Goal: Entertainment & Leisure: Consume media (video, audio)

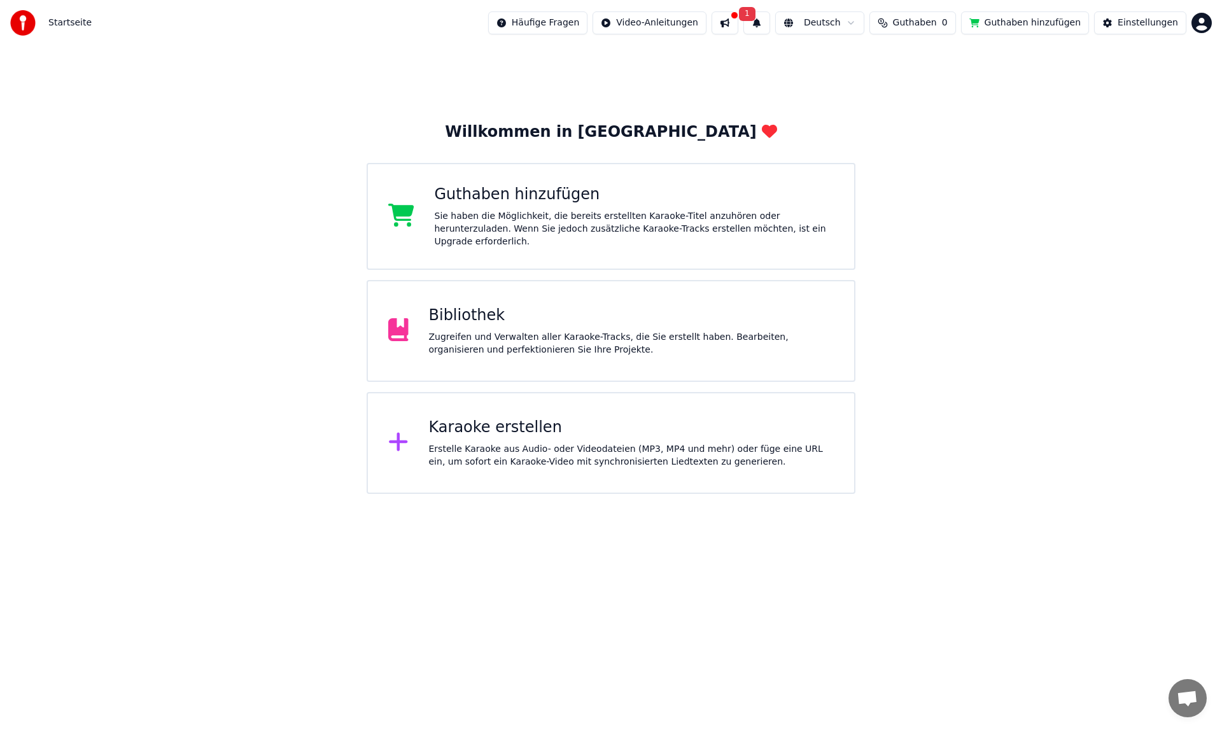
click at [521, 205] on div "Guthaben hinzufügen" at bounding box center [635, 195] width 400 height 20
click at [505, 331] on div "Zugreifen und Verwalten aller Karaoke-Tracks, die Sie erstellt haben. Bearbeite…" at bounding box center [631, 343] width 405 height 25
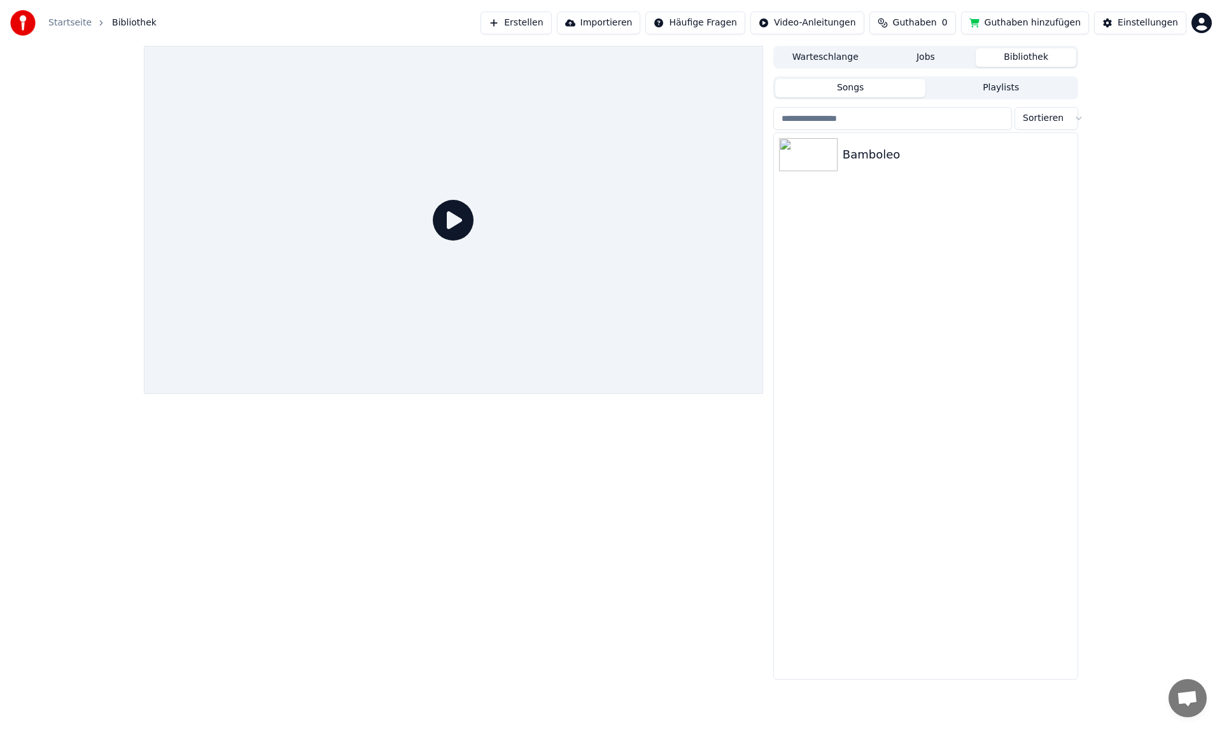
click at [918, 25] on span "Guthaben" at bounding box center [915, 23] width 44 height 13
click at [927, 95] on button "Aktualisieren" at bounding box center [923, 95] width 90 height 23
click at [976, 60] on th "Ablauf (Tage)" at bounding box center [984, 60] width 69 height 25
click at [907, 57] on th "Verbleibend" at bounding box center [917, 60] width 63 height 25
click at [849, 63] on th "Aufstocken" at bounding box center [857, 60] width 60 height 25
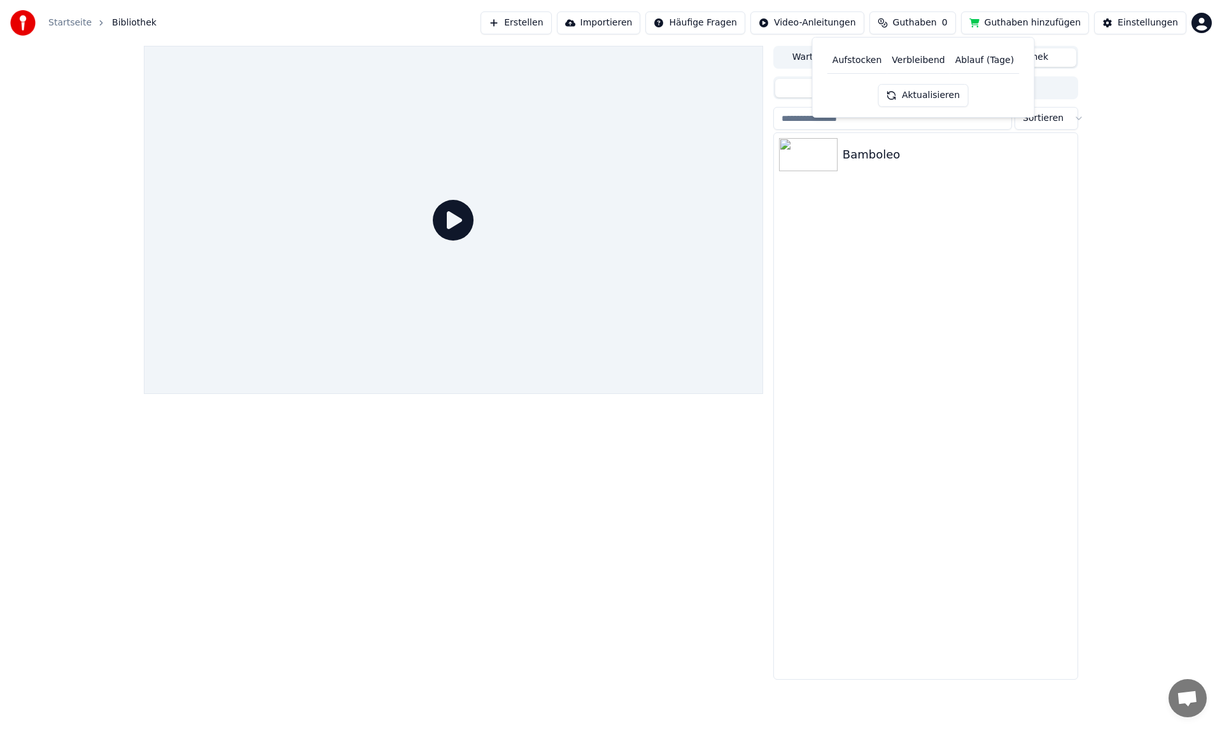
click at [851, 63] on th "Aufstocken" at bounding box center [857, 60] width 60 height 25
click at [849, 59] on th "Aufstocken" at bounding box center [857, 60] width 60 height 25
click at [923, 24] on span "Guthaben" at bounding box center [915, 23] width 44 height 13
click at [851, 59] on th "Aufstocken" at bounding box center [857, 60] width 60 height 25
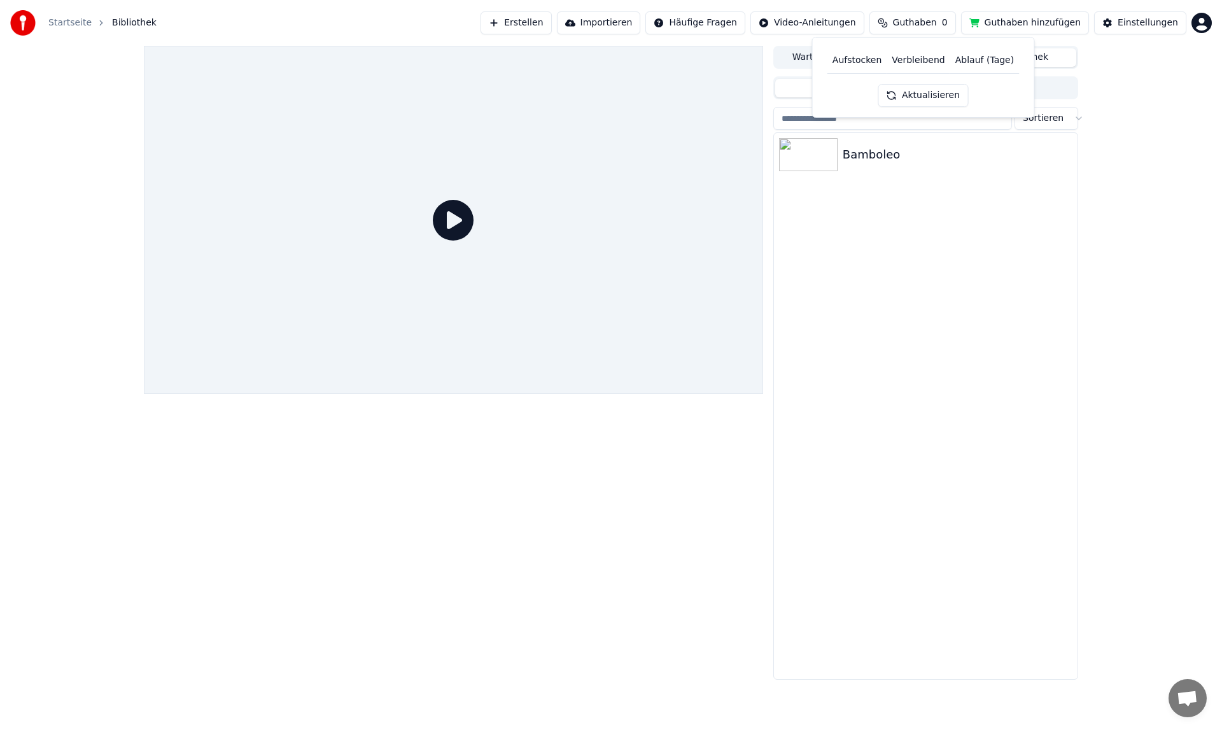
click at [863, 61] on th "Aufstocken" at bounding box center [857, 60] width 60 height 25
click at [910, 59] on th "Verbleibend" at bounding box center [917, 60] width 63 height 25
click at [905, 95] on button "Aktualisieren" at bounding box center [923, 95] width 90 height 23
click at [940, 176] on div "Bamboleo" at bounding box center [926, 406] width 304 height 546
click at [1027, 24] on button "Guthaben hinzufügen" at bounding box center [1025, 22] width 129 height 23
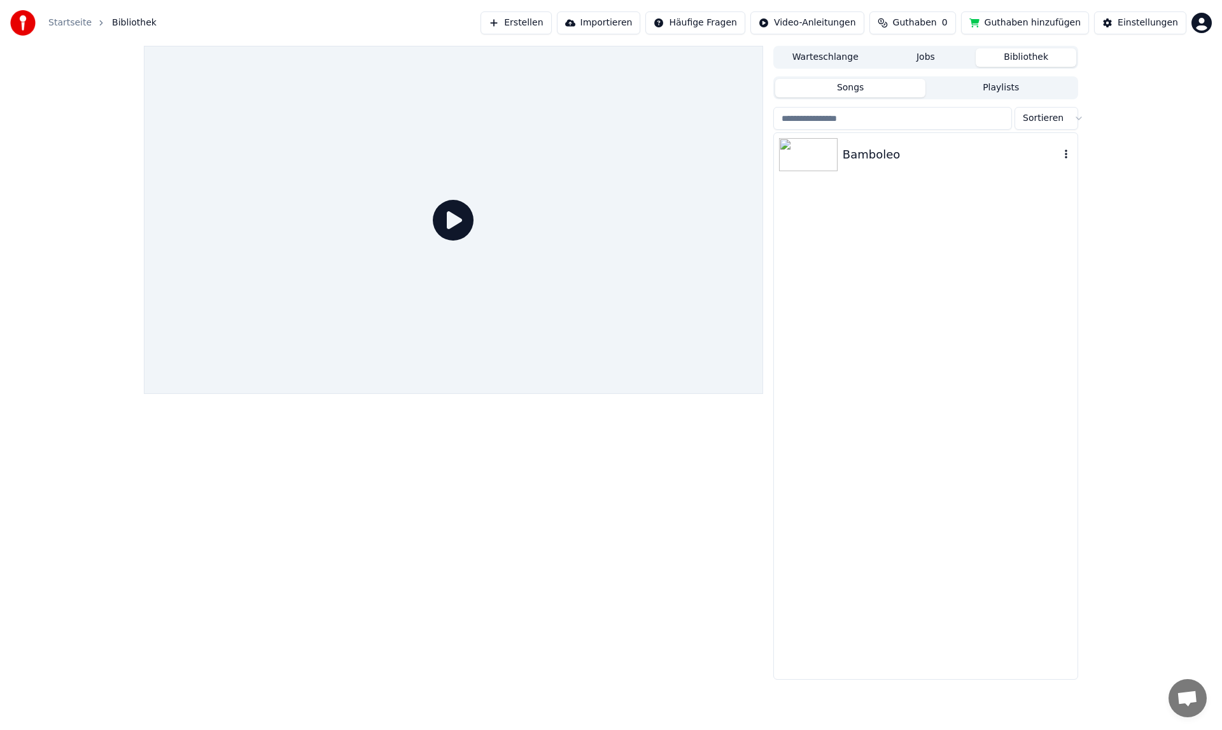
click at [821, 151] on img at bounding box center [808, 154] width 59 height 33
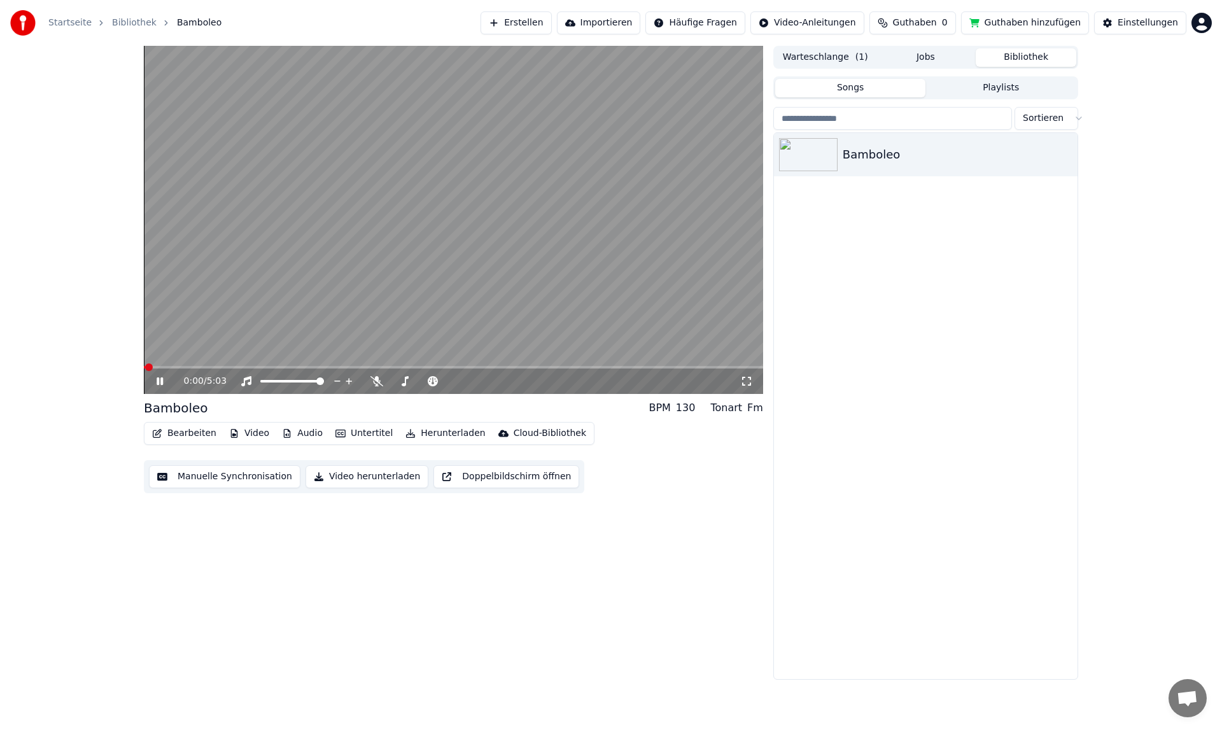
click at [157, 387] on div "0:00 / 5:03" at bounding box center [453, 380] width 619 height 25
click at [163, 384] on icon at bounding box center [160, 381] width 6 height 8
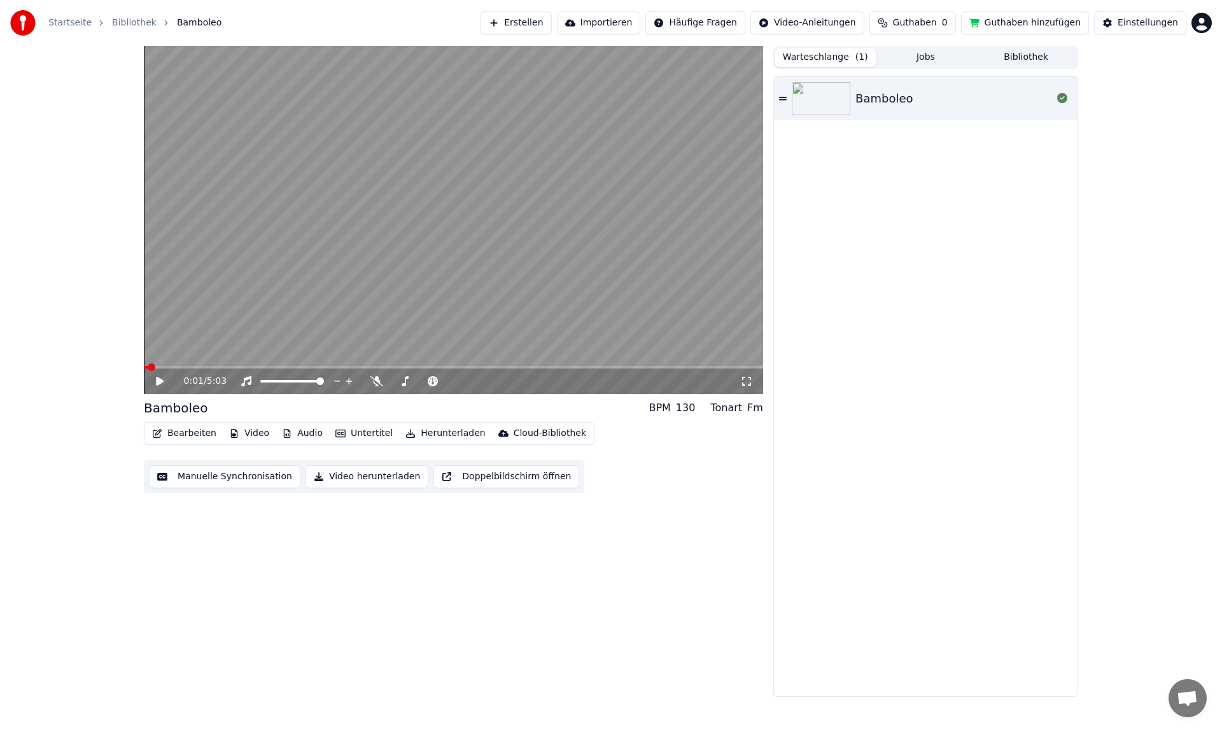
click at [820, 56] on button "Warteschlange ( 1 )" at bounding box center [825, 57] width 101 height 18
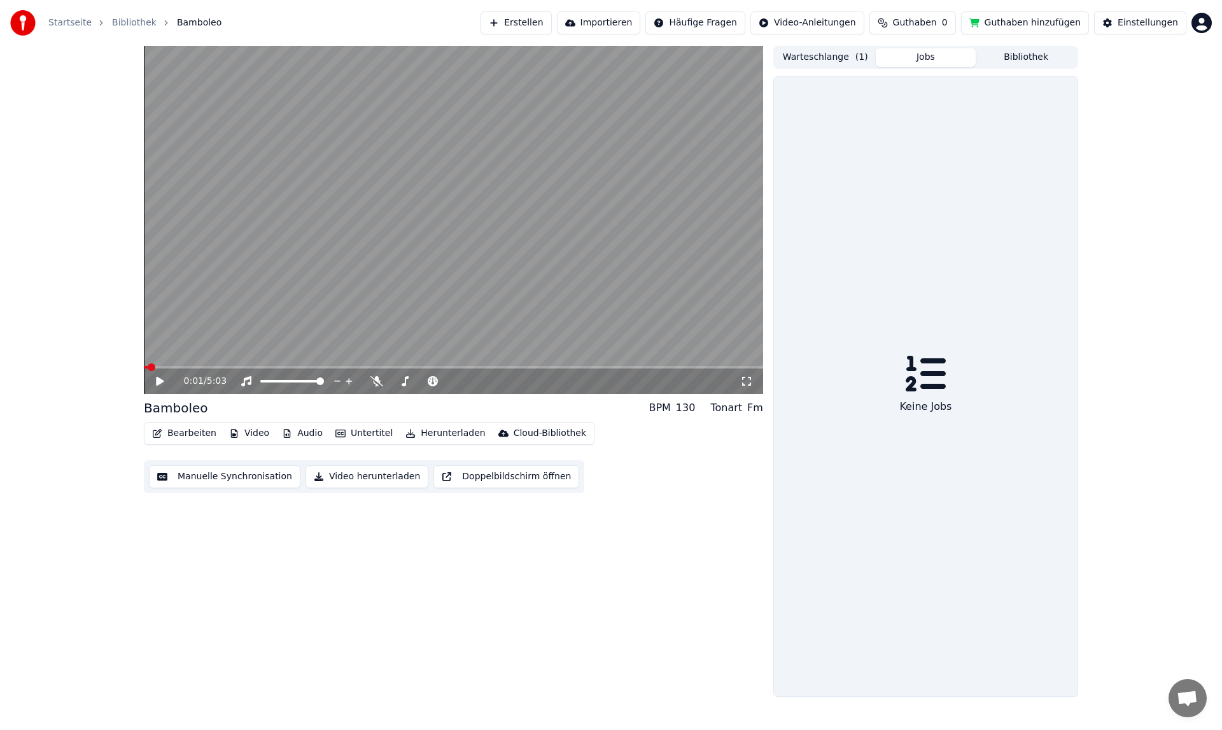
click at [933, 58] on button "Jobs" at bounding box center [926, 57] width 101 height 18
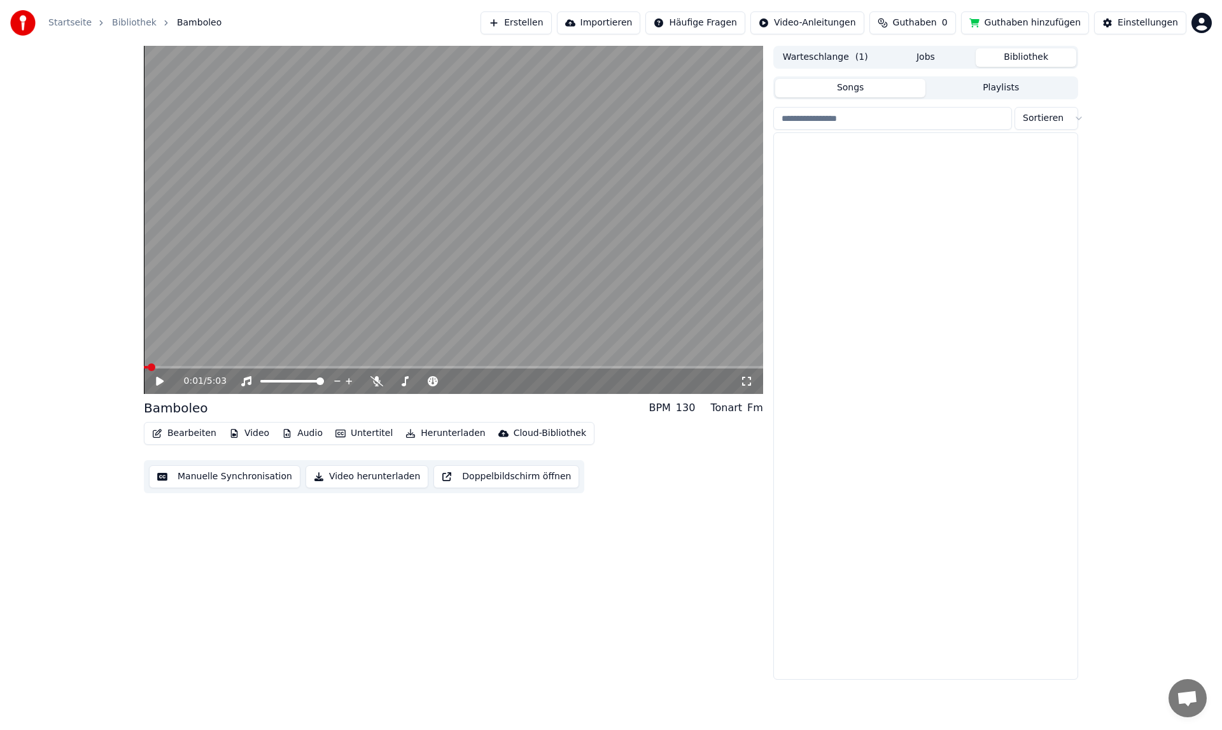
click at [1018, 54] on button "Bibliothek" at bounding box center [1025, 57] width 101 height 18
